Goal: Task Accomplishment & Management: Manage account settings

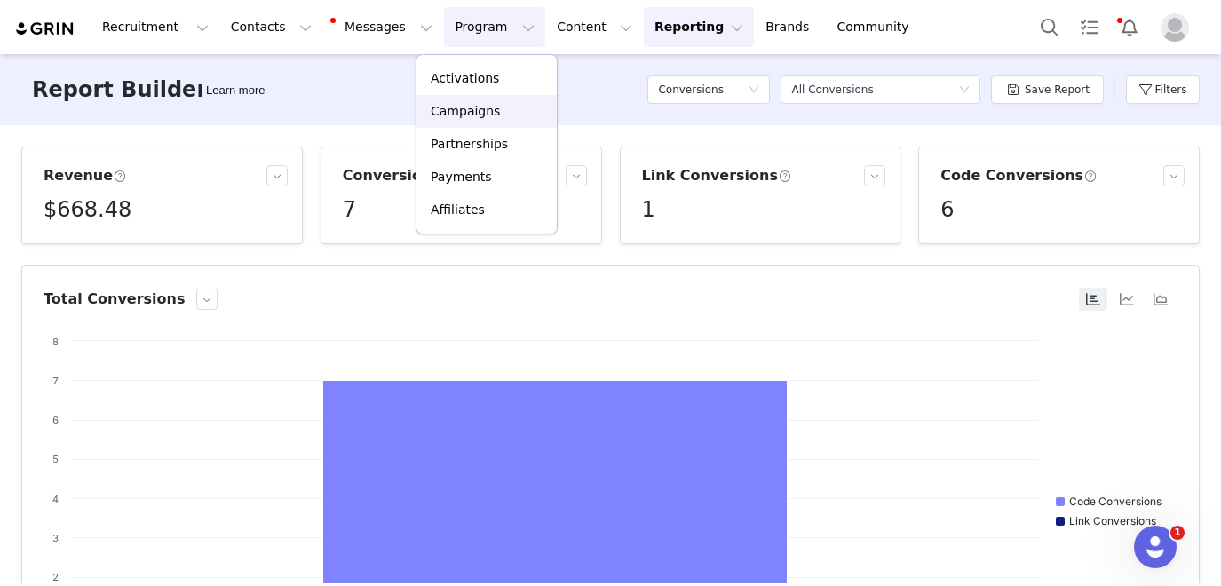
click at [468, 107] on p "Campaigns" at bounding box center [465, 111] width 69 height 19
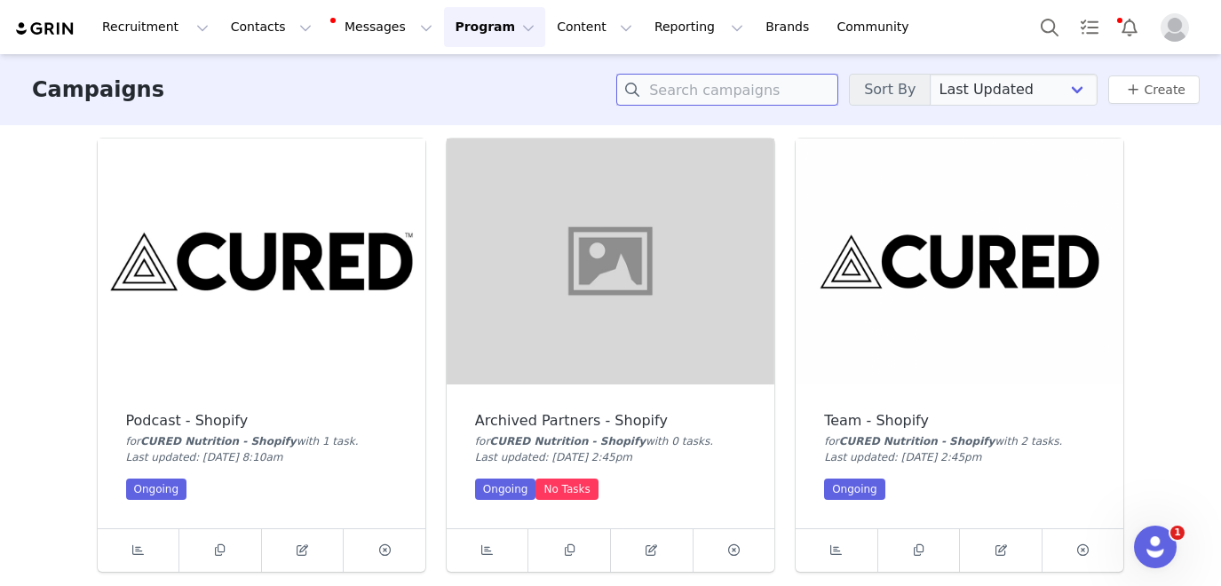
click at [772, 92] on input at bounding box center [727, 90] width 222 height 32
click at [1022, 245] on img at bounding box center [960, 262] width 328 height 246
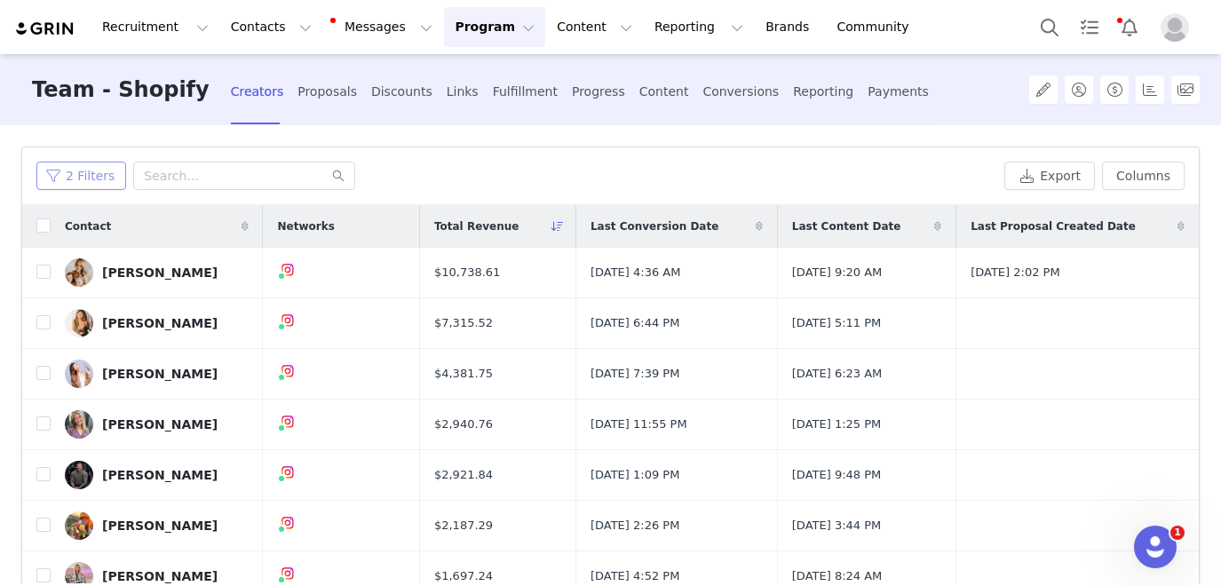
click at [77, 164] on button "2 Filters" at bounding box center [81, 176] width 90 height 28
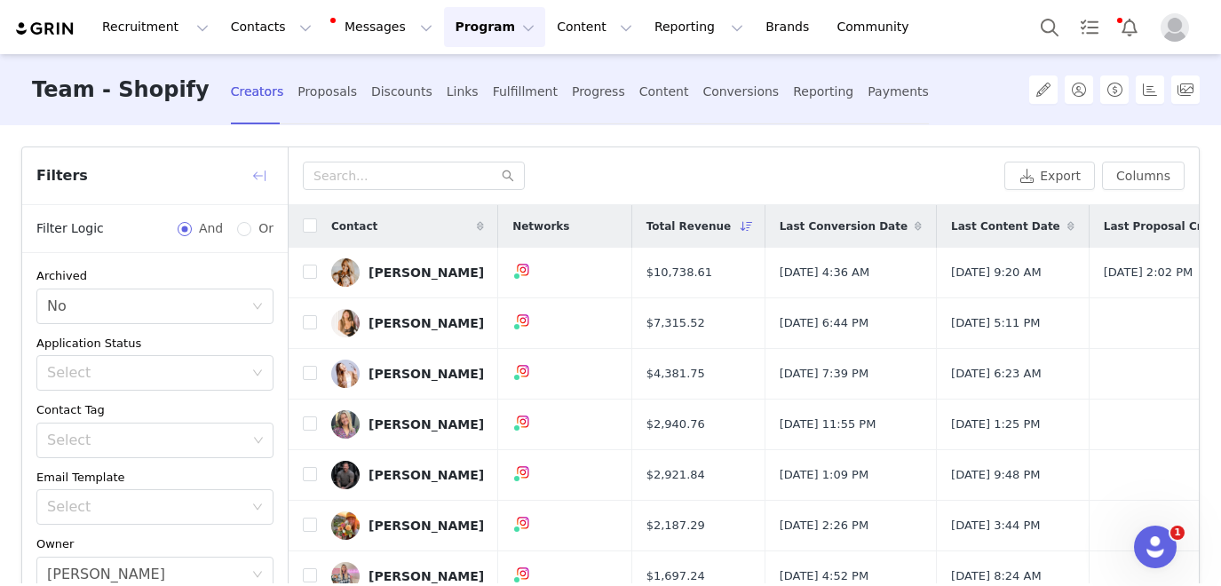
click at [261, 179] on button "button" at bounding box center [259, 176] width 28 height 28
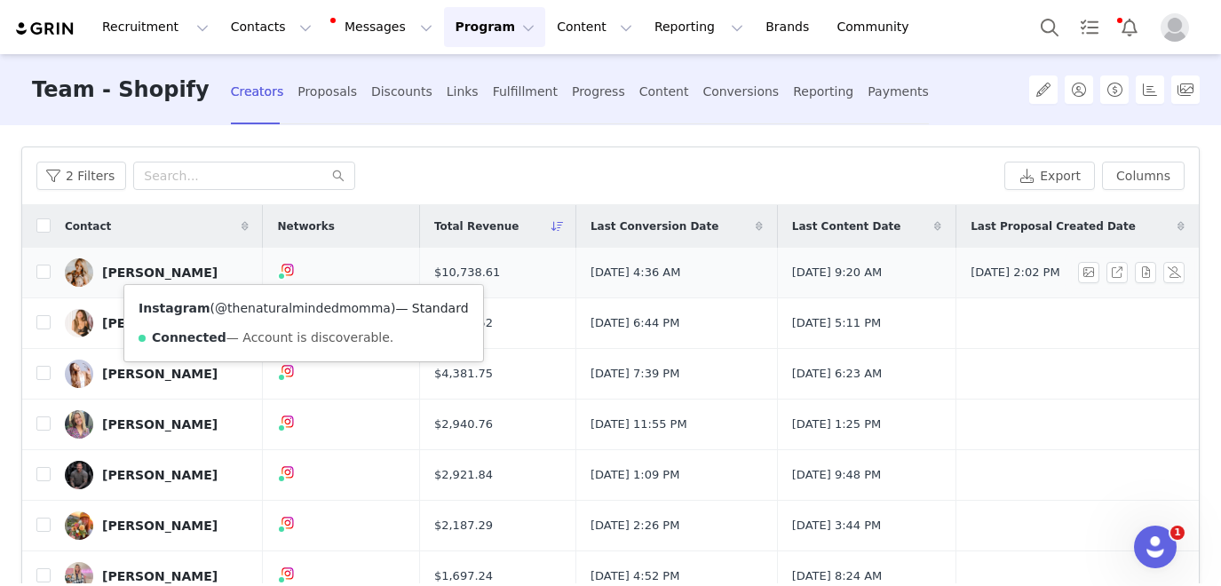
click at [285, 305] on link "@thenaturalmindedmomma" at bounding box center [303, 308] width 176 height 14
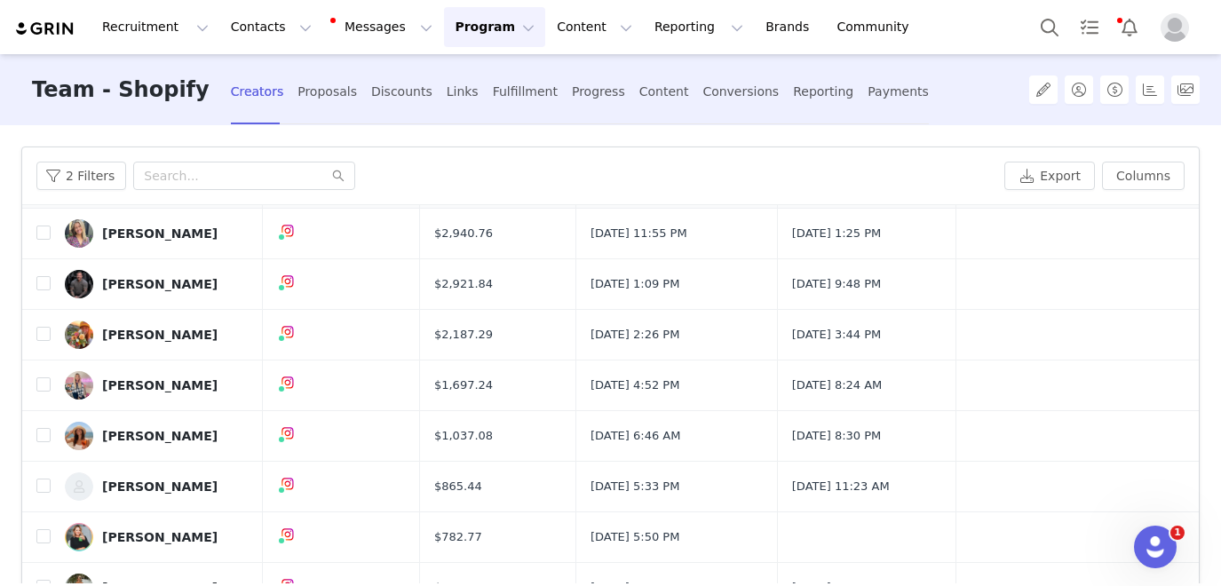
scroll to position [193, 0]
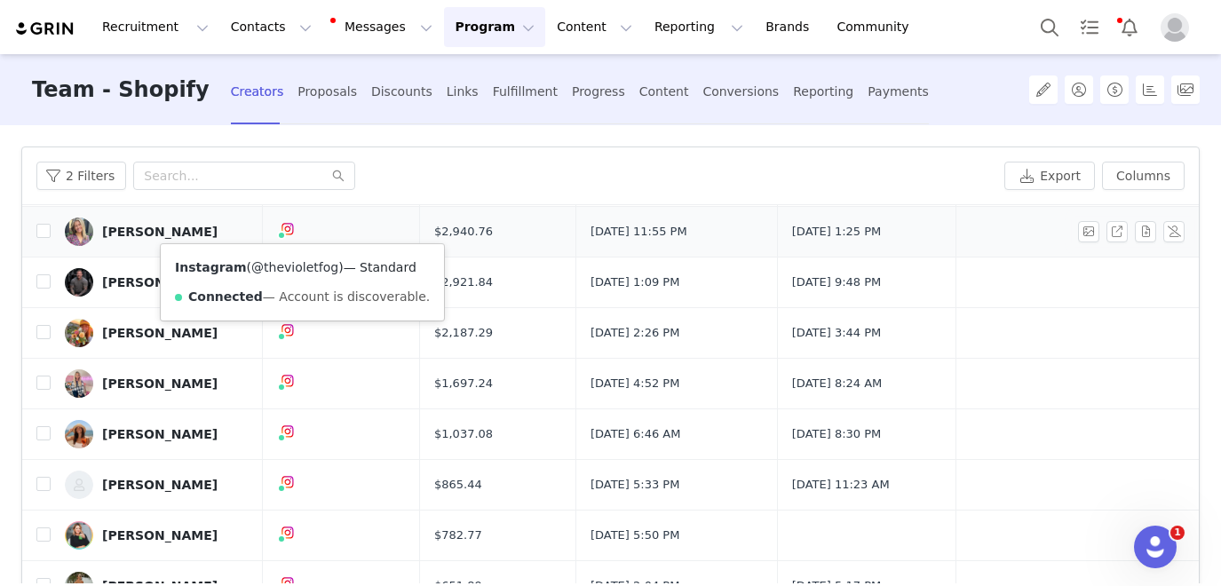
click at [291, 270] on link "@thevioletfog" at bounding box center [294, 267] width 87 height 14
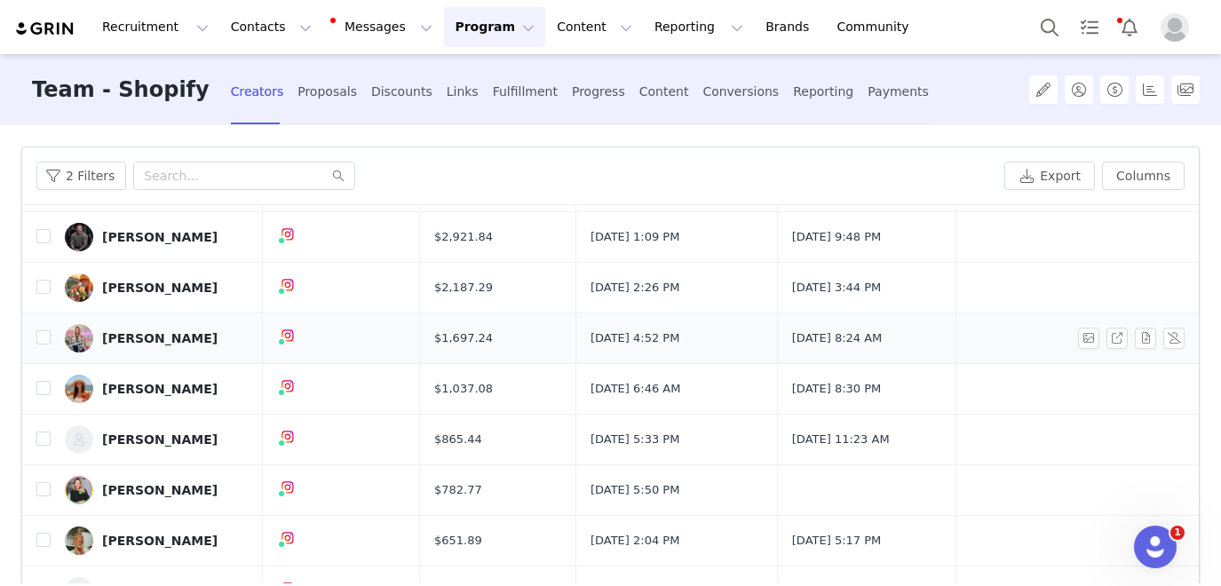
scroll to position [245, 0]
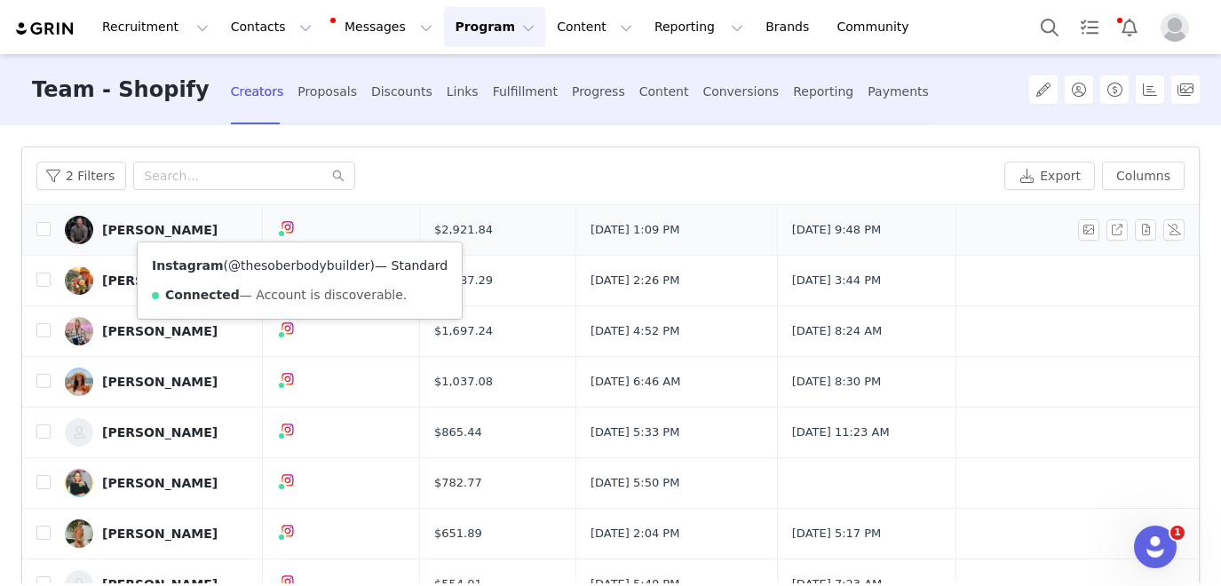
click at [293, 263] on link "@thesoberbodybuilder" at bounding box center [299, 265] width 142 height 14
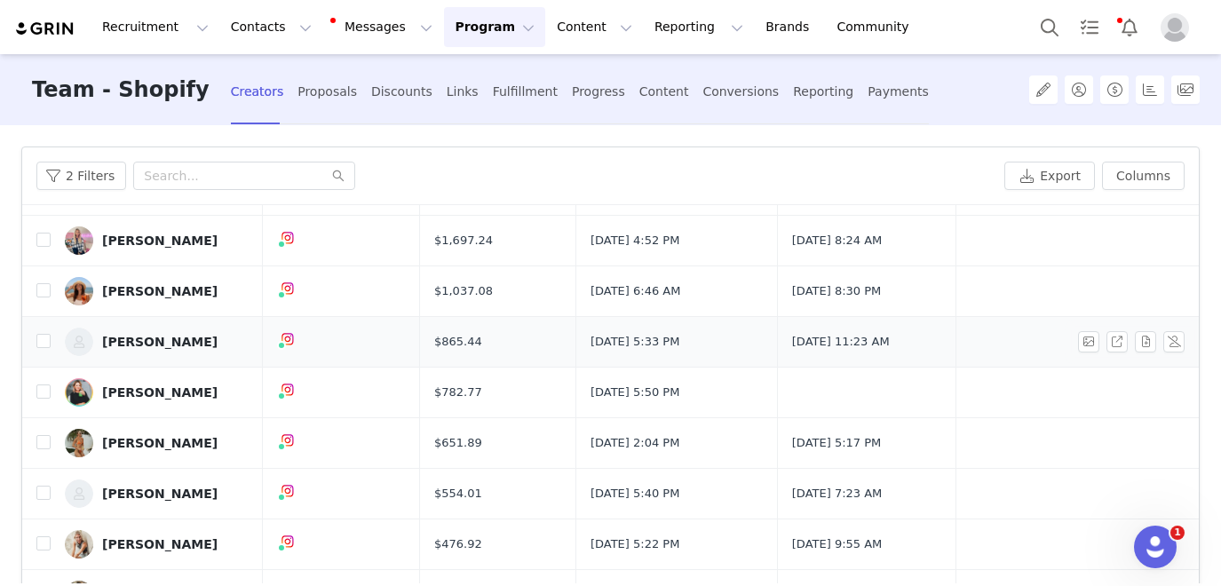
scroll to position [349, 0]
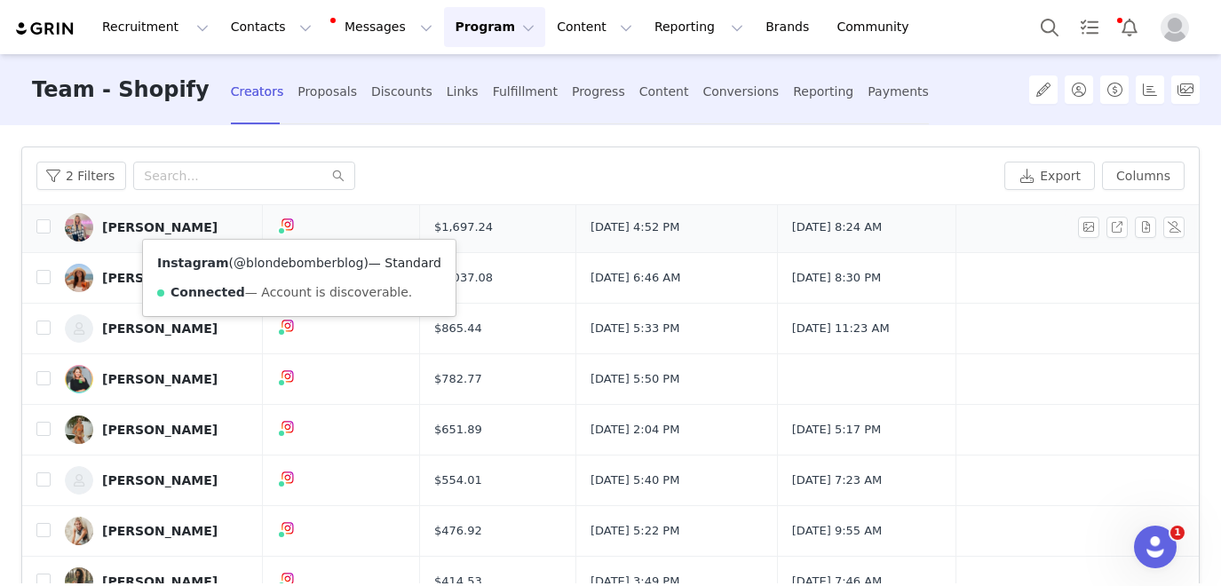
click at [286, 259] on link "@blondebomberblog" at bounding box center [299, 263] width 130 height 14
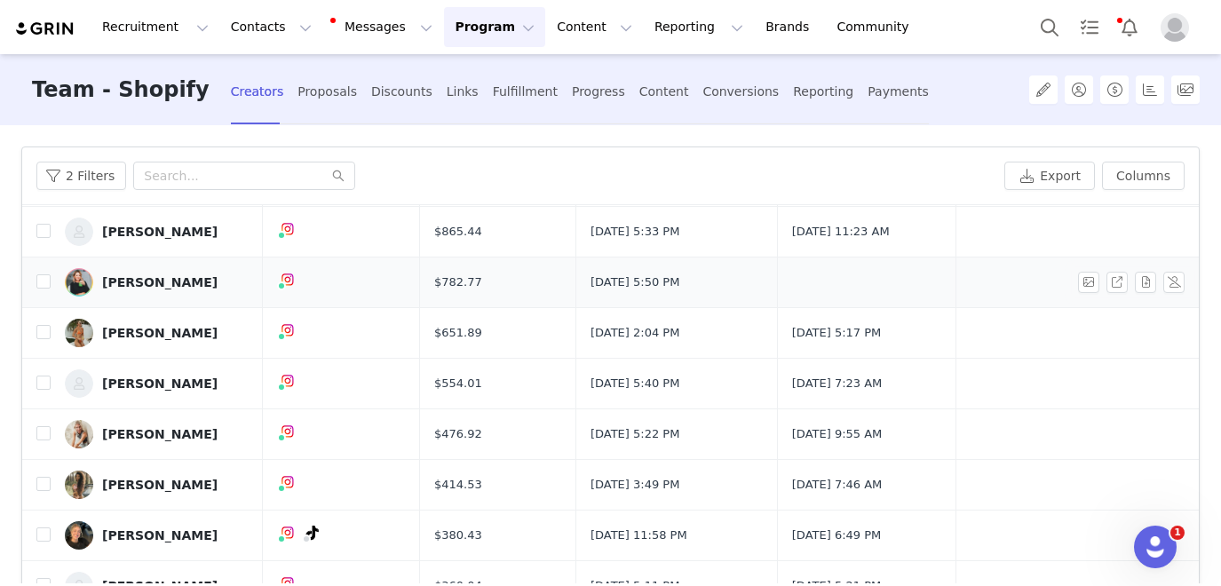
scroll to position [448, 0]
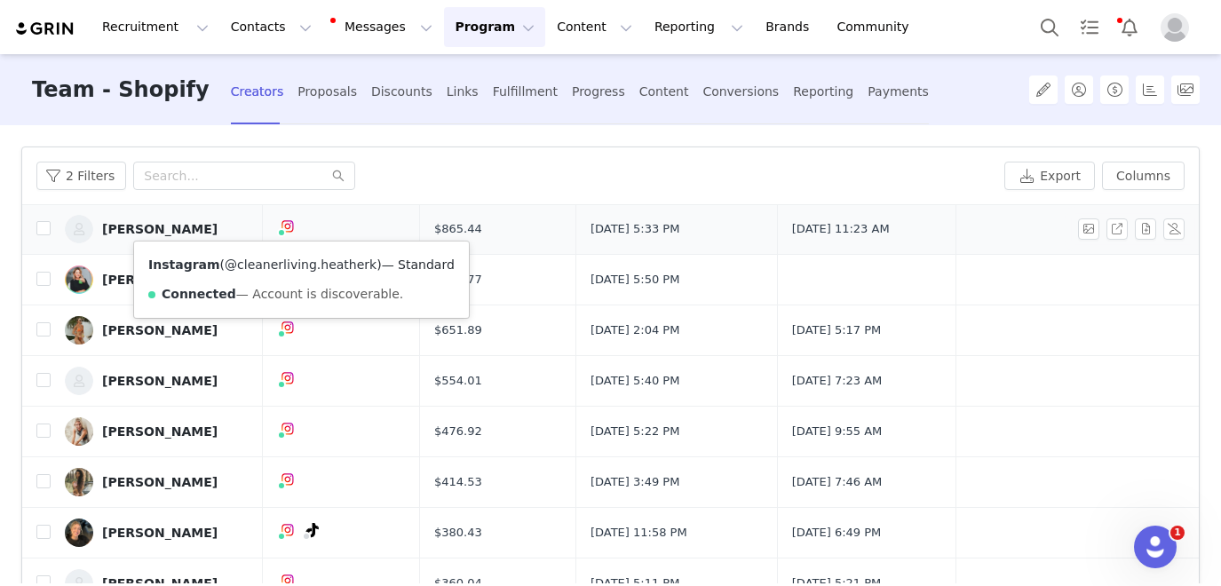
click at [289, 262] on link "@cleanerliving.heatherk" at bounding box center [301, 265] width 152 height 14
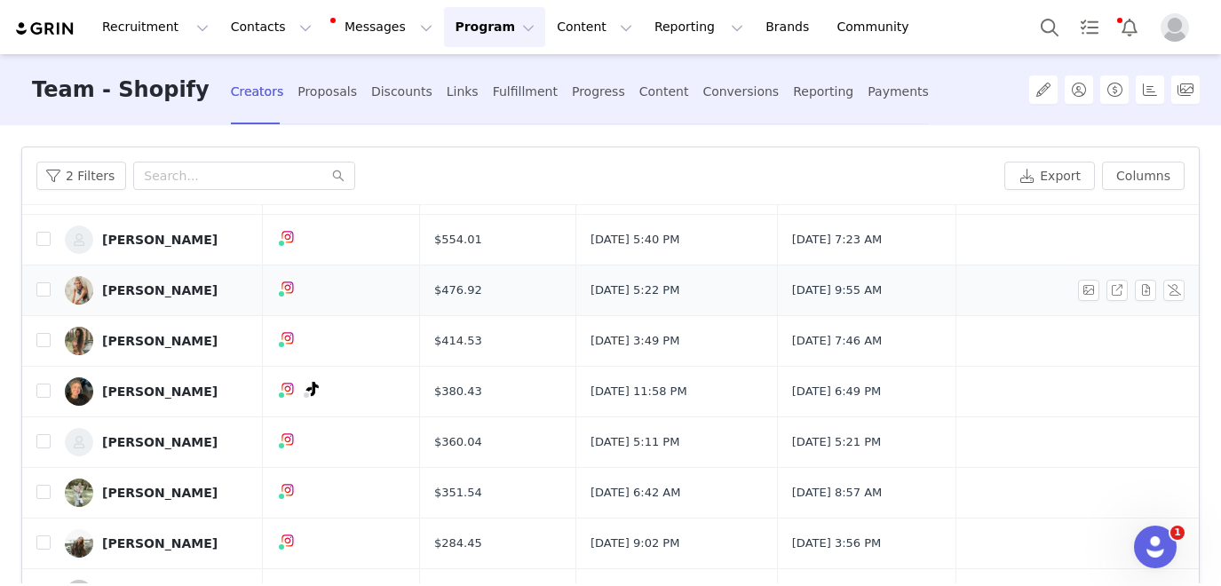
scroll to position [591, 0]
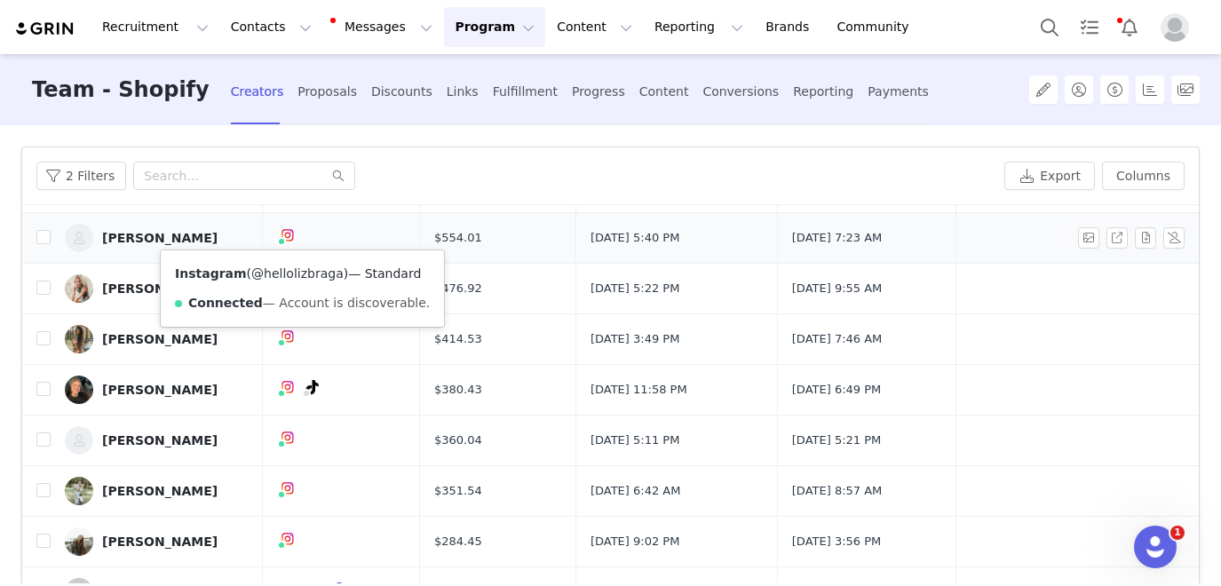
click at [289, 267] on link "@hellolizbraga" at bounding box center [297, 273] width 92 height 14
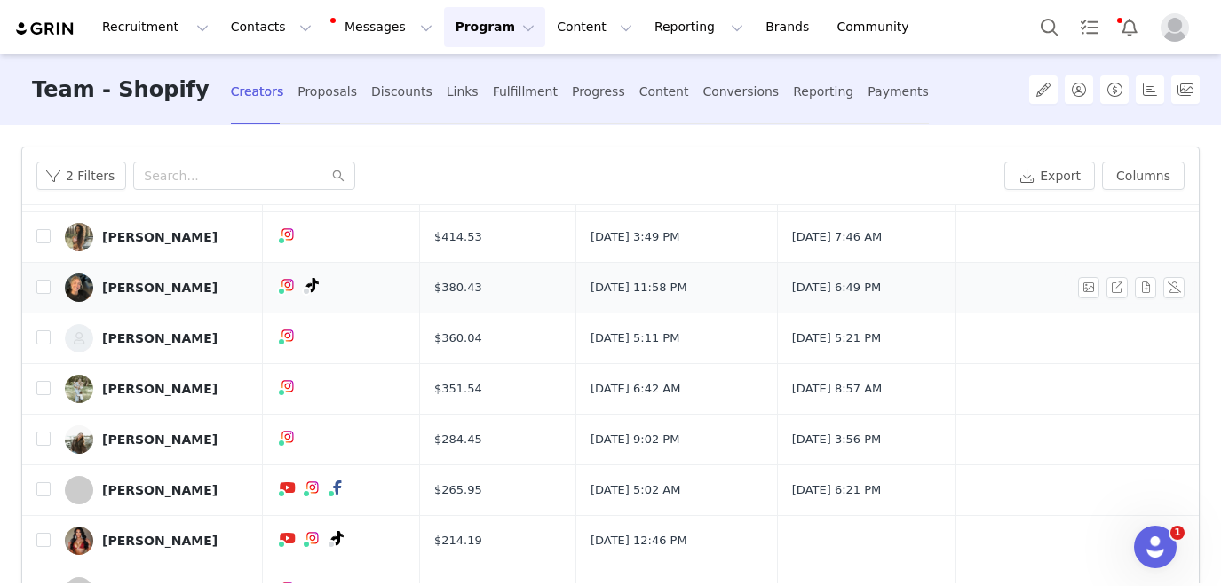
scroll to position [694, 0]
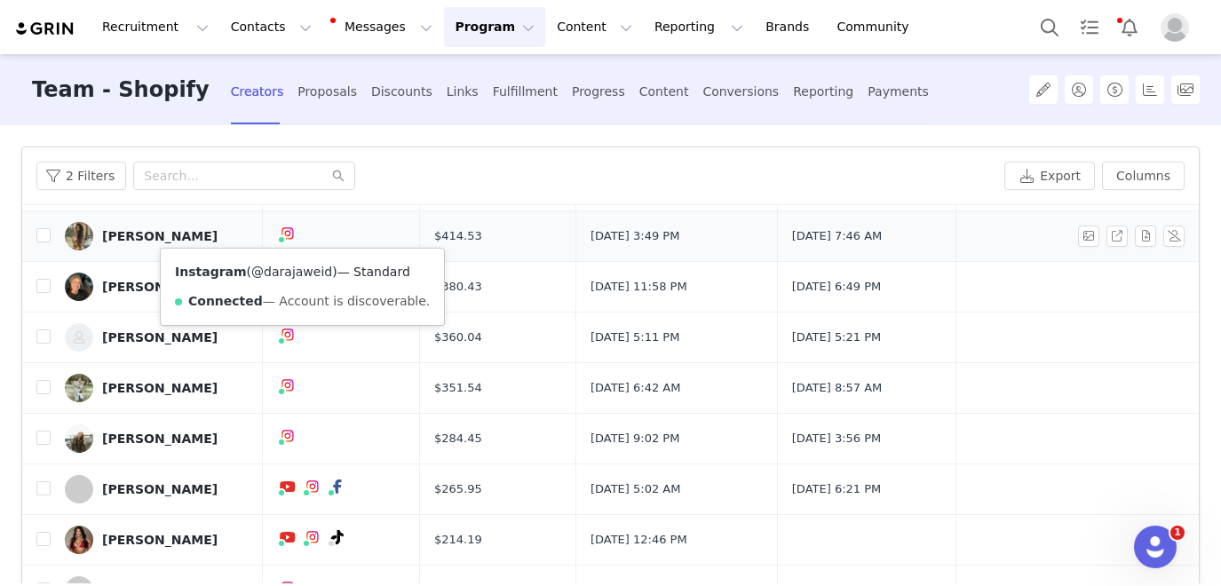
click at [289, 272] on link "@darajaweid" at bounding box center [291, 272] width 81 height 14
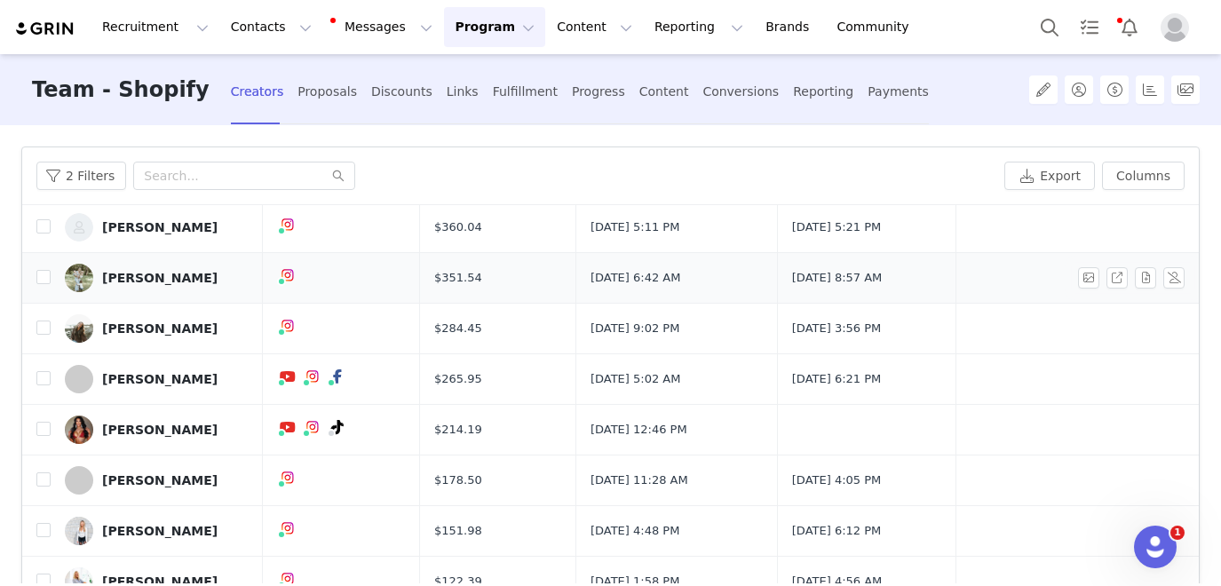
scroll to position [810, 0]
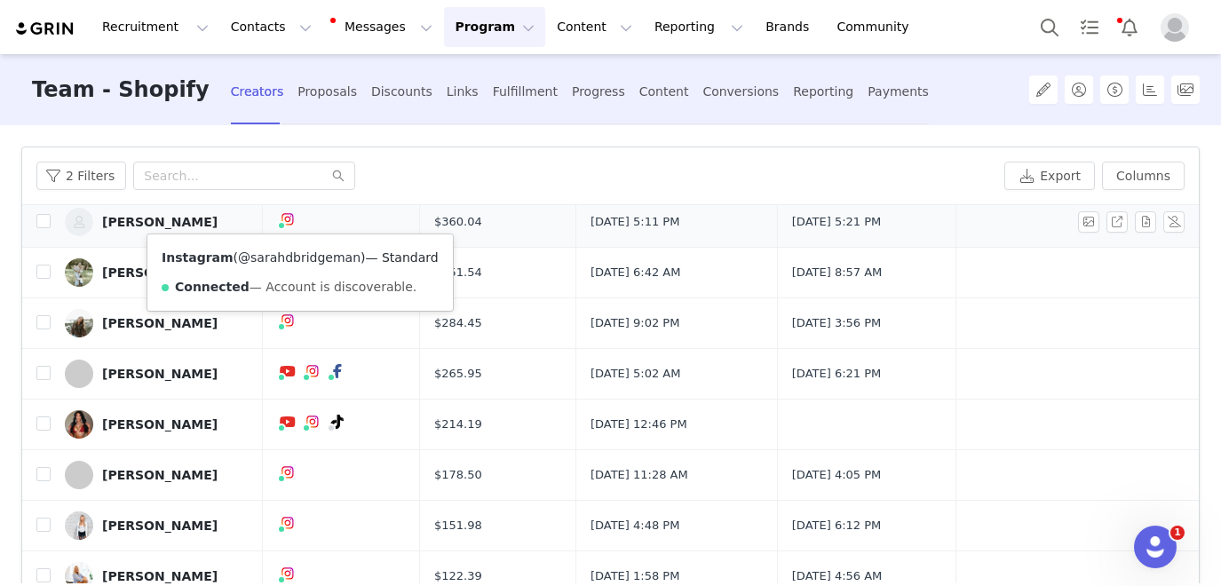
click at [289, 257] on link "@sarahdbridgeman" at bounding box center [299, 257] width 123 height 14
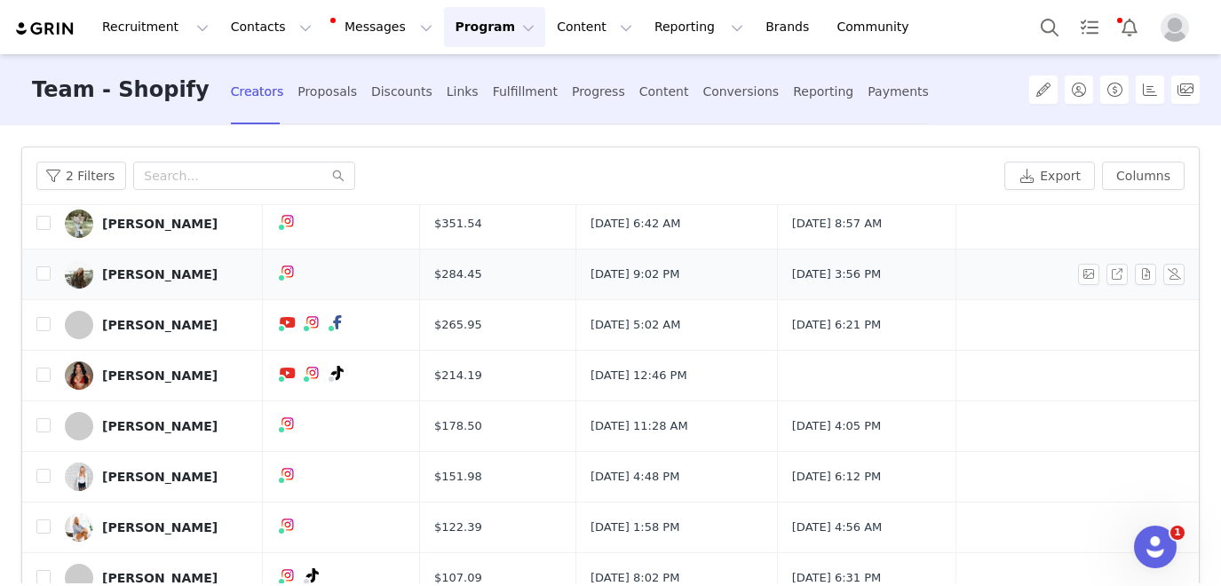
scroll to position [863, 0]
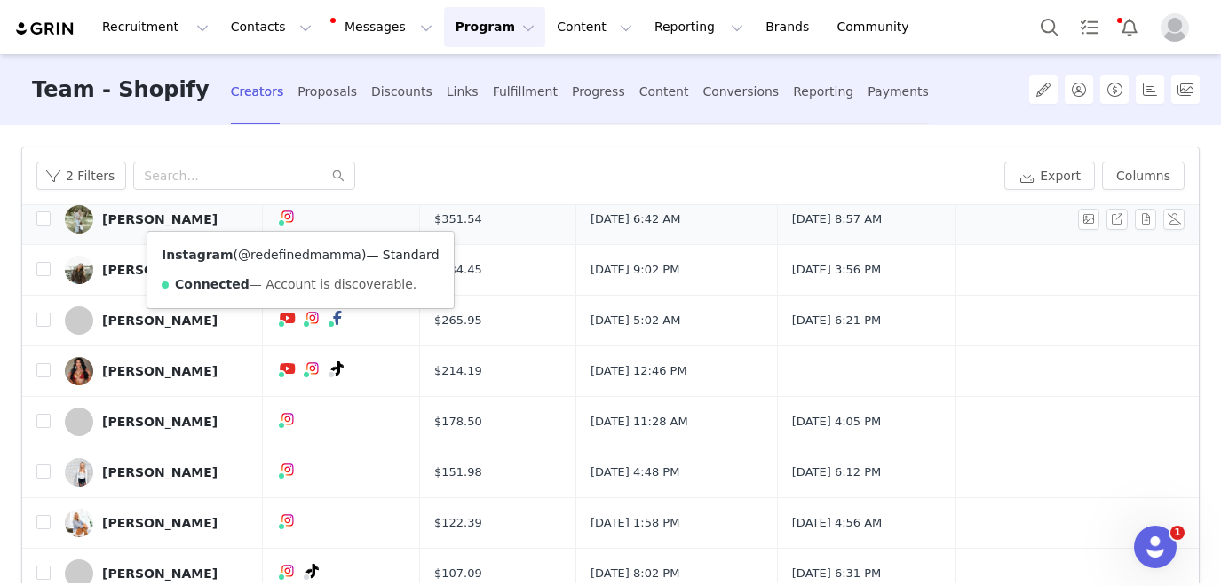
click at [283, 259] on link "@redefinedmamma" at bounding box center [299, 255] width 123 height 14
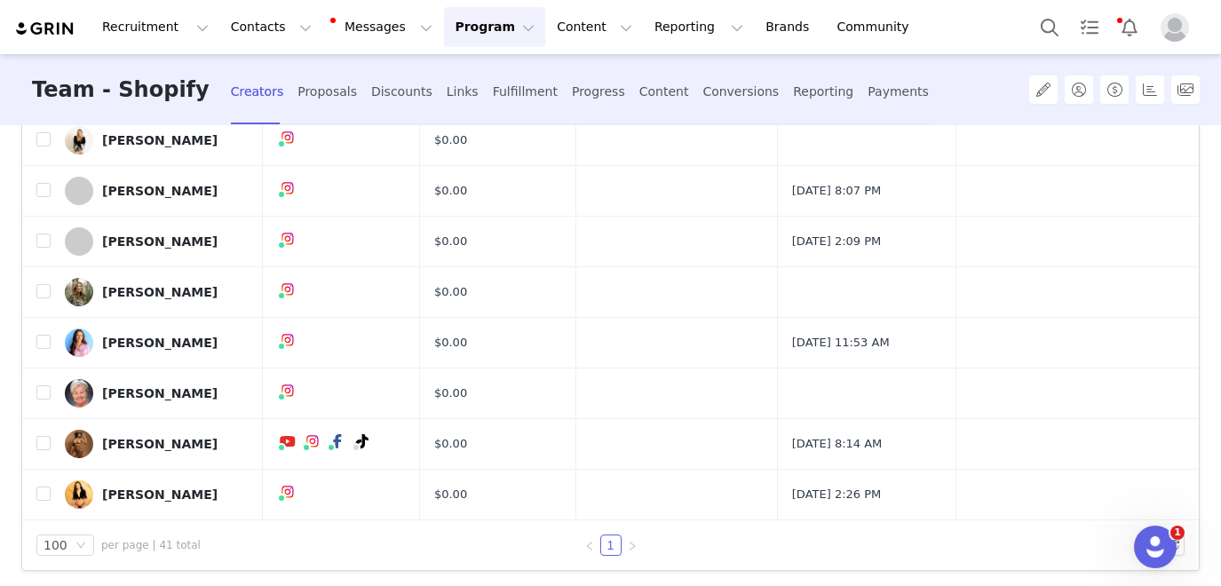
scroll to position [1220, 0]
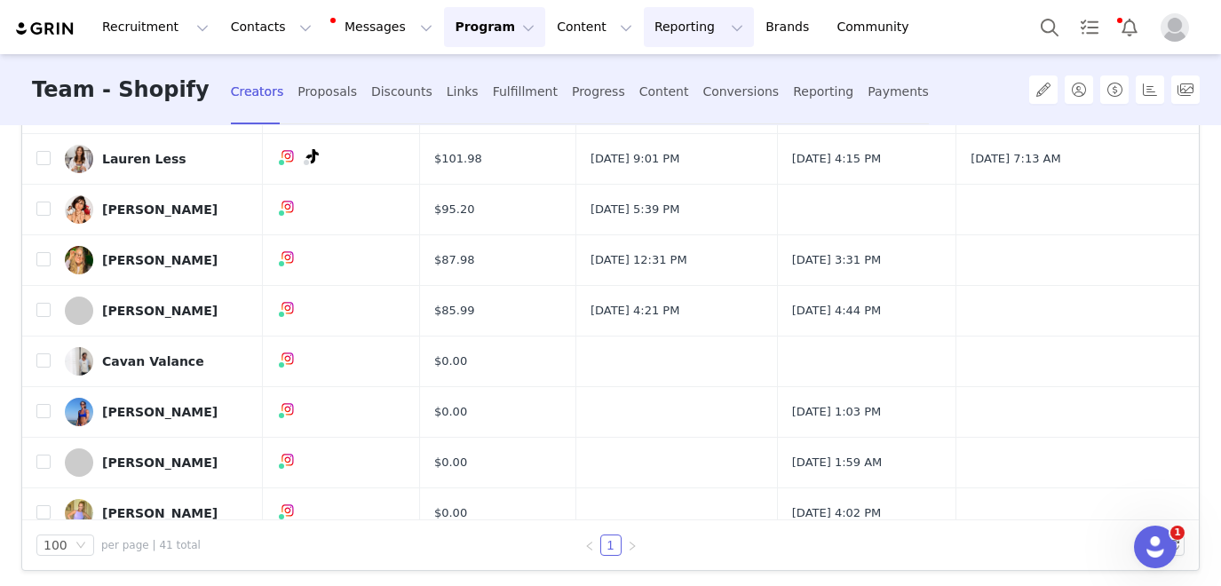
click at [662, 27] on button "Reporting Reporting" at bounding box center [699, 27] width 110 height 40
click at [643, 103] on p "Report Builder" at bounding box center [658, 111] width 89 height 19
